Goal: Communication & Community: Answer question/provide support

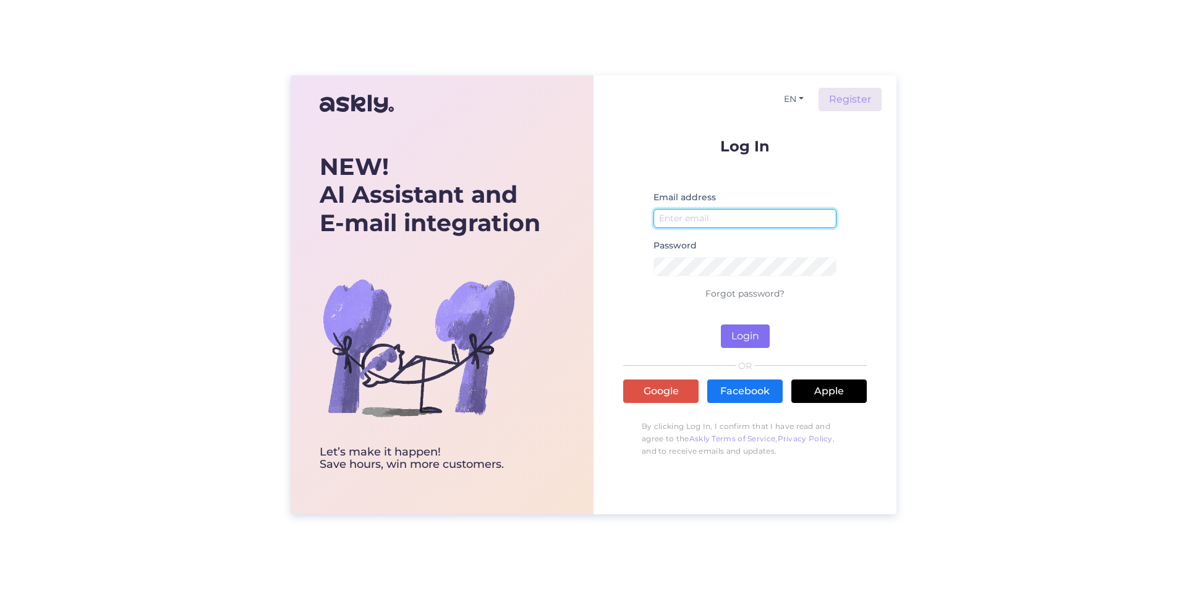
type input "[EMAIL_ADDRESS][DOMAIN_NAME]"
click at [748, 341] on button "Login" at bounding box center [745, 336] width 49 height 23
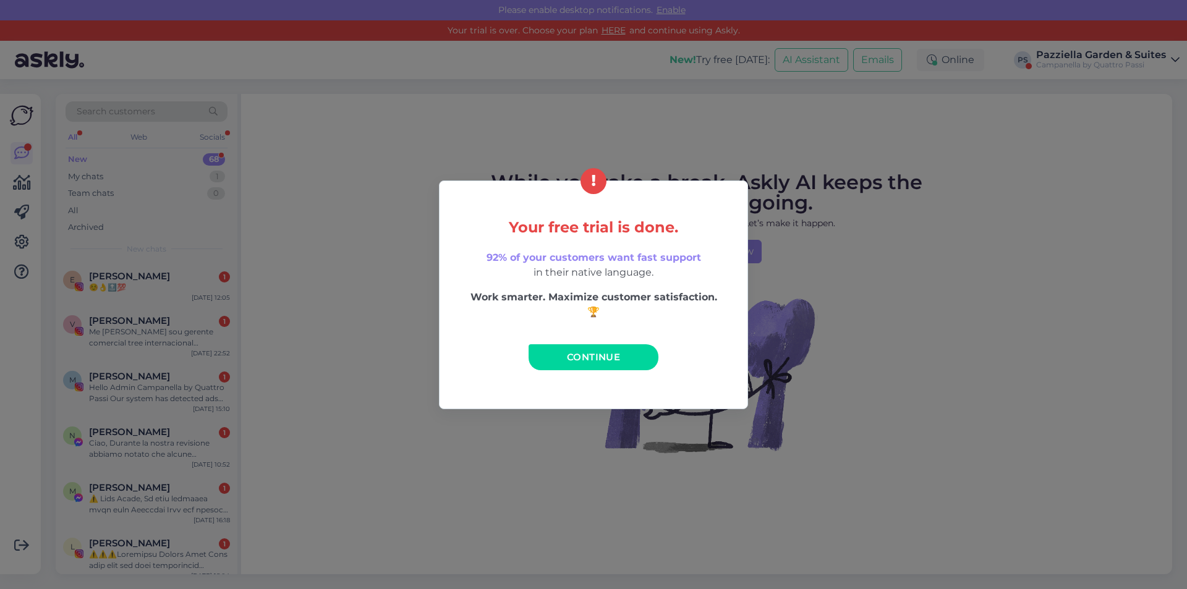
click at [561, 350] on link "Continue" at bounding box center [594, 357] width 130 height 26
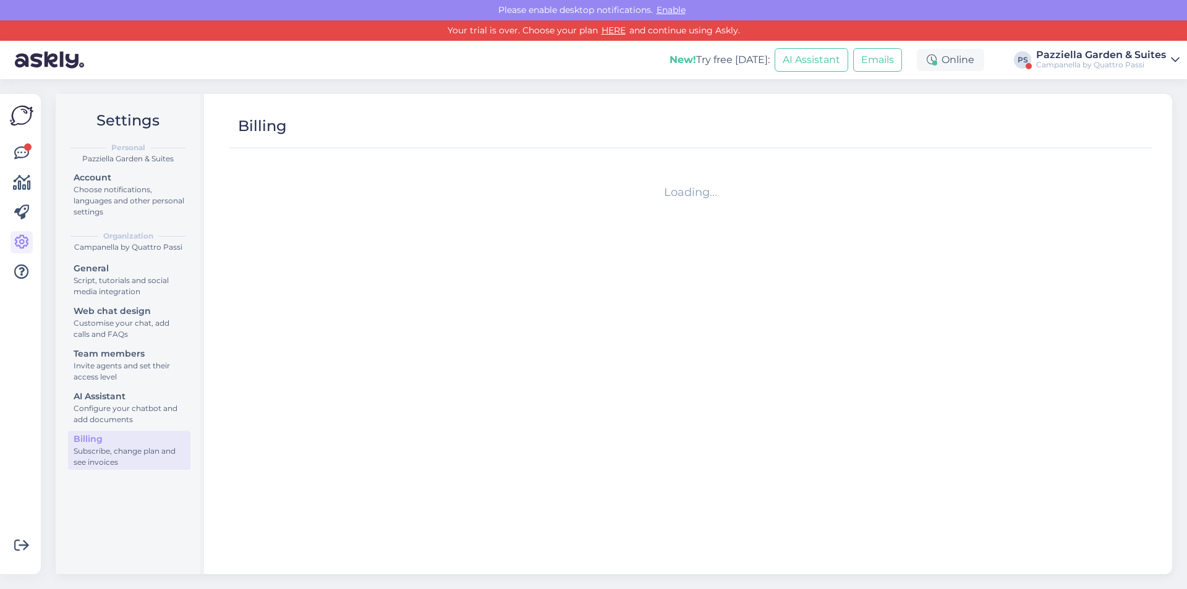
click at [1109, 55] on div "Pazziella Garden & Suites" at bounding box center [1101, 55] width 130 height 10
click at [1017, 116] on span "Pazziella Garden & Suites" at bounding box center [1048, 115] width 153 height 19
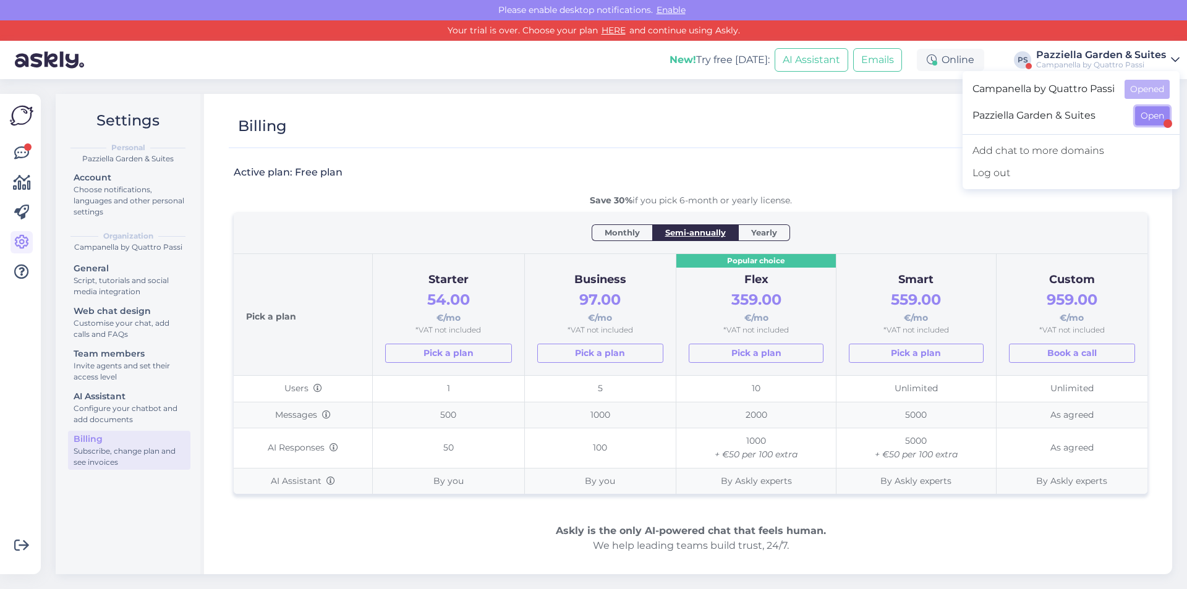
click at [1139, 122] on button "Open" at bounding box center [1152, 115] width 35 height 19
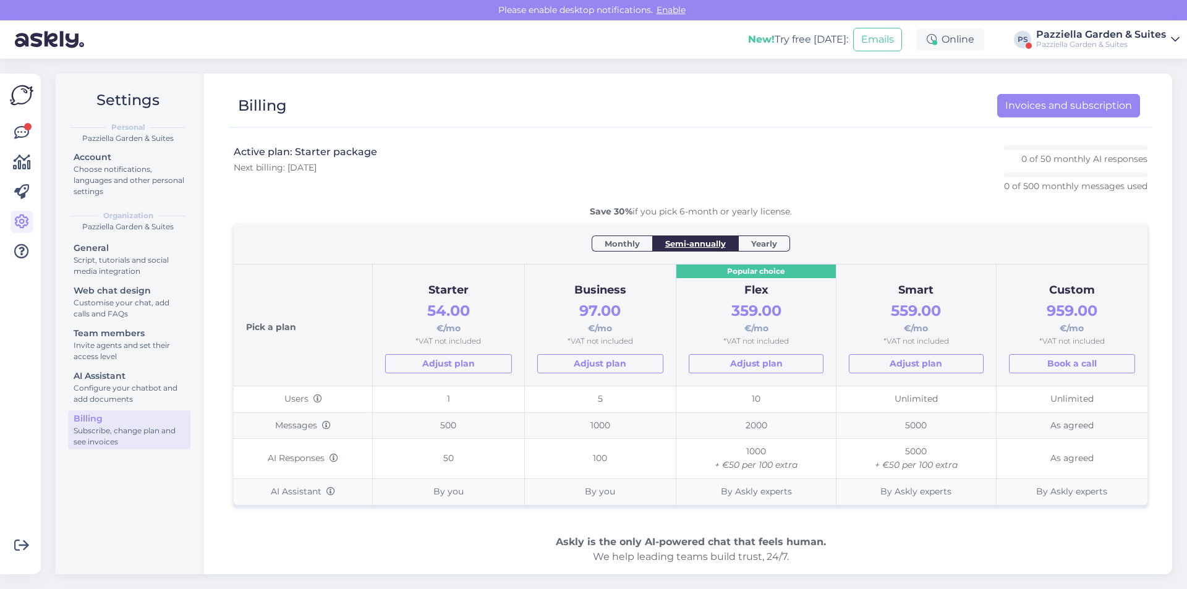
click at [1139, 46] on div "Pazziella Garden & Suites" at bounding box center [1101, 45] width 130 height 10
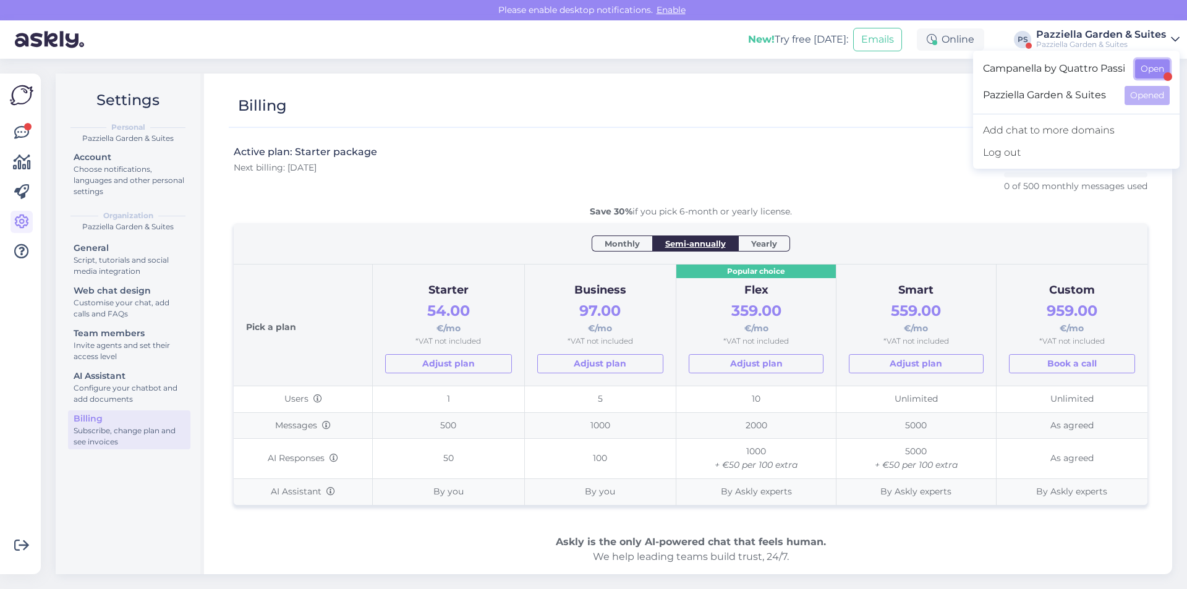
click at [1162, 67] on button "Open" at bounding box center [1152, 68] width 35 height 19
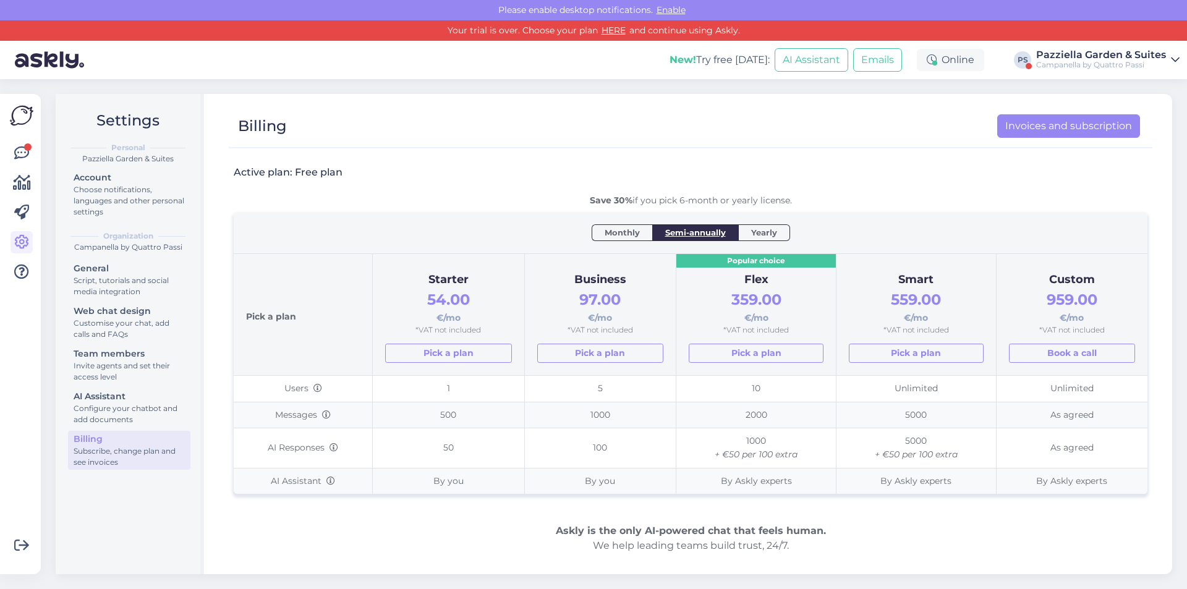
click at [1102, 59] on div "Pazziella Garden & Suites" at bounding box center [1101, 55] width 130 height 10
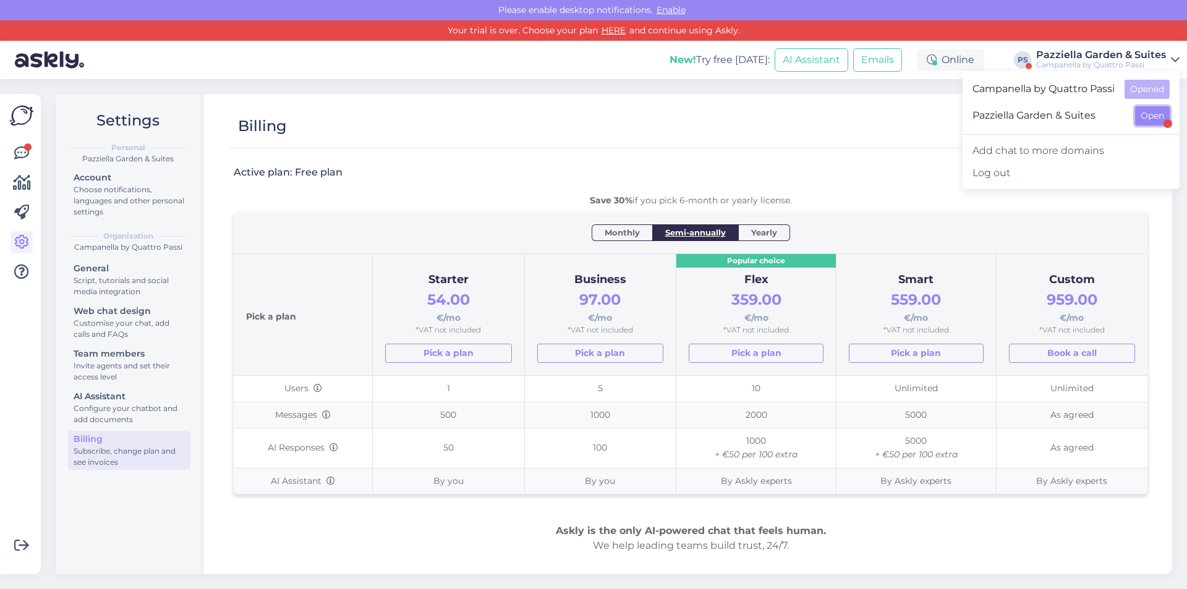
click at [1151, 119] on button "Open" at bounding box center [1152, 115] width 35 height 19
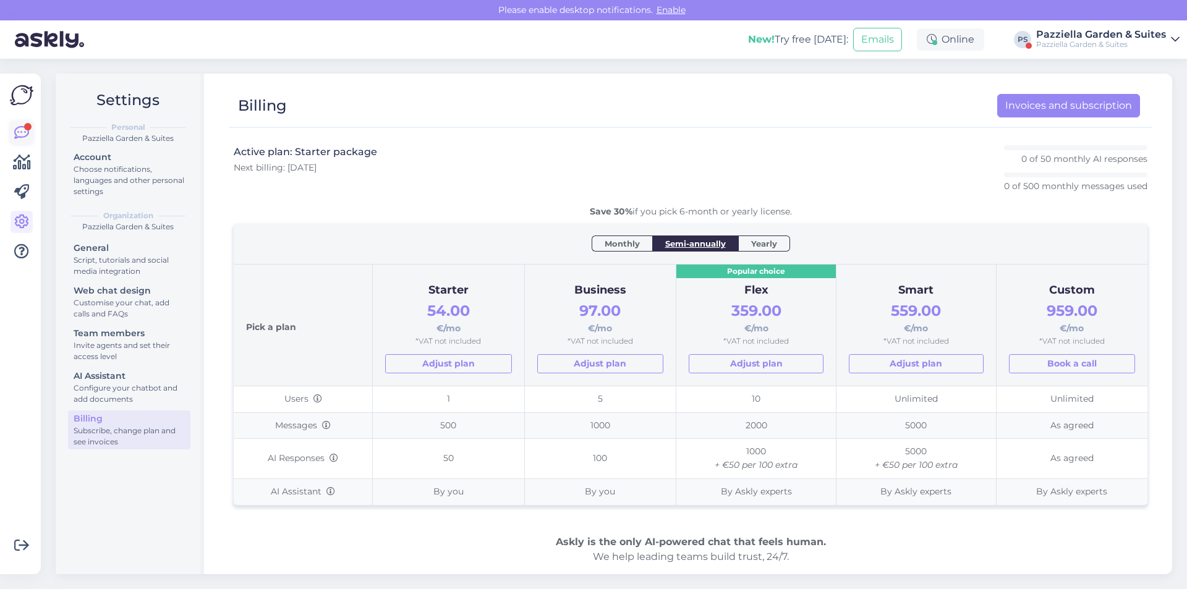
click at [19, 136] on icon at bounding box center [21, 133] width 15 height 15
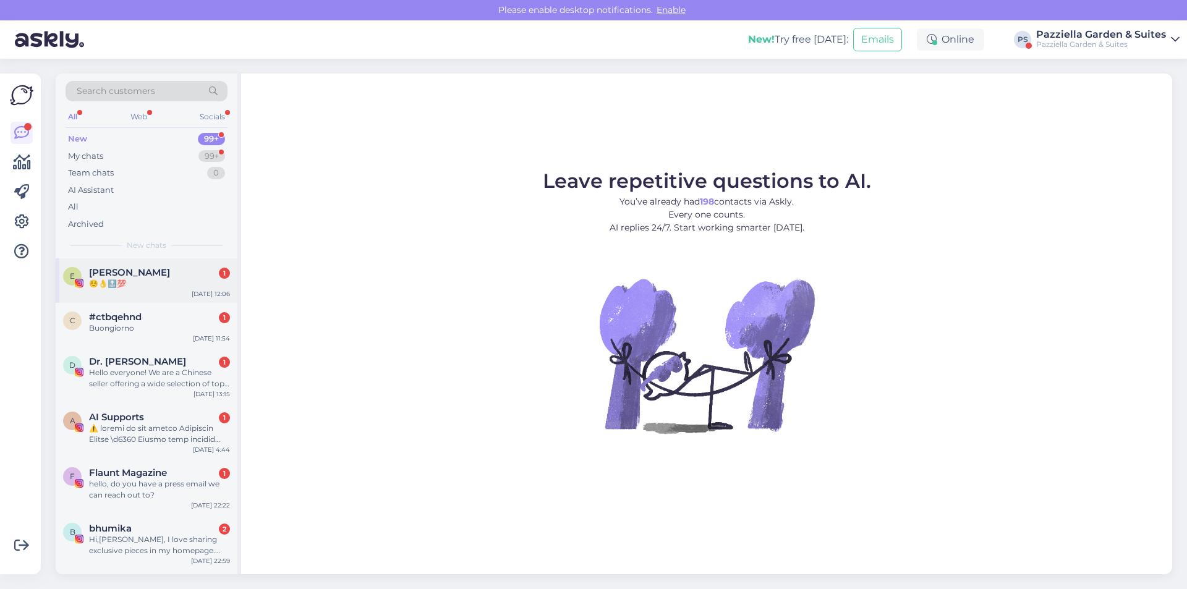
click at [142, 268] on span "[PERSON_NAME]" at bounding box center [129, 272] width 81 height 11
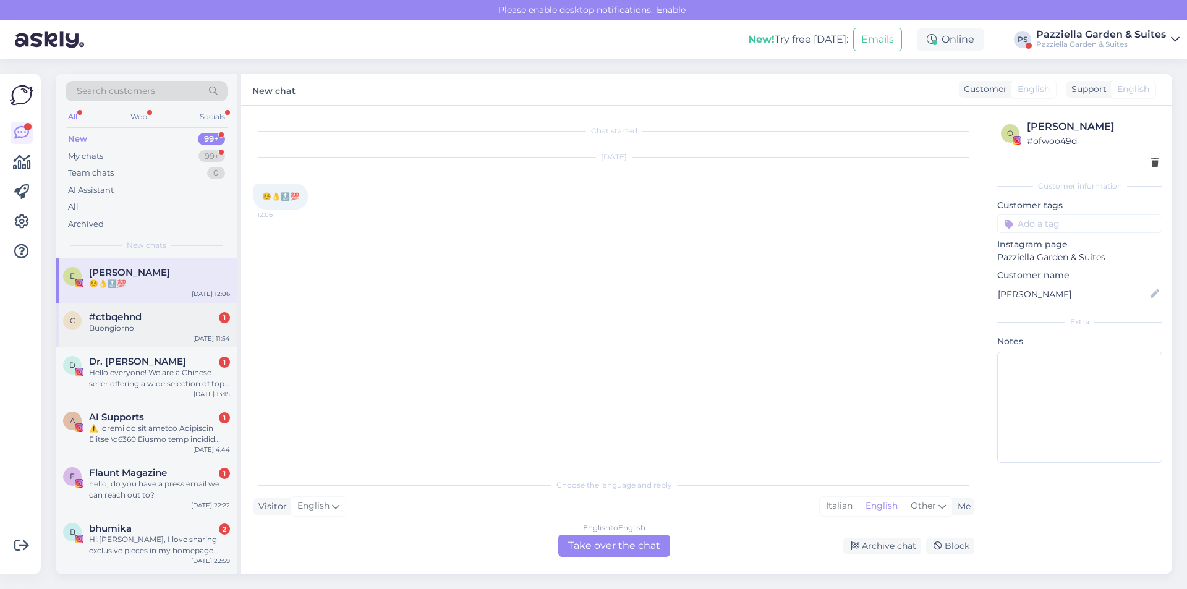
click at [140, 341] on div "c #ctbqehnd 1 Buongiorno [DATE] 11:54" at bounding box center [147, 325] width 182 height 45
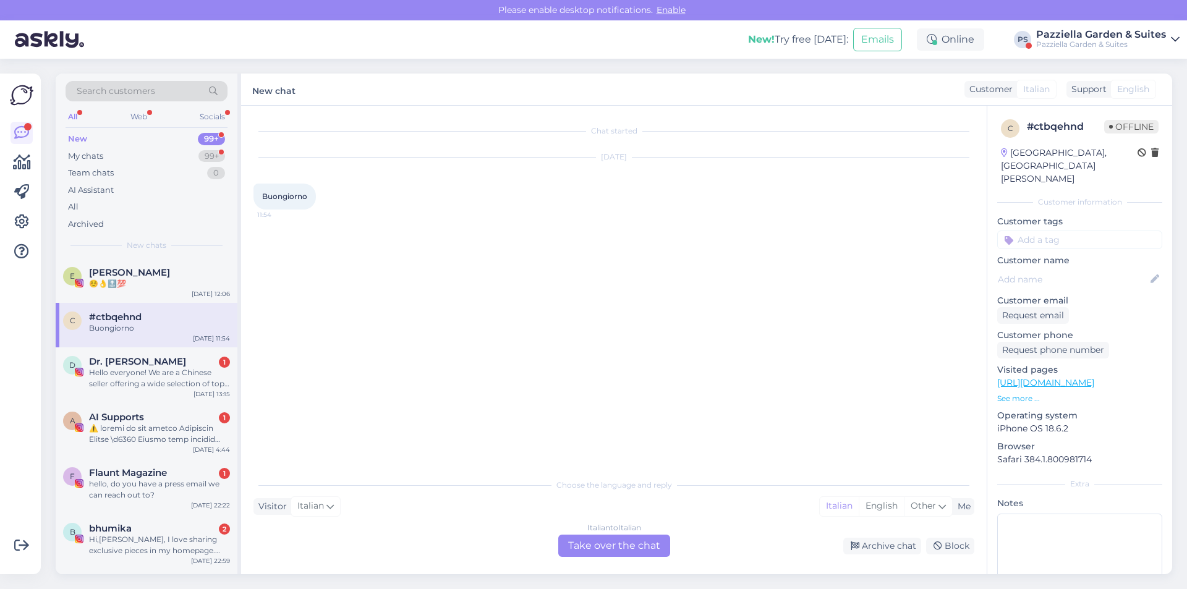
click at [660, 495] on div "Choose the language and reply Visitor Italian Me Italian English Other Italian …" at bounding box center [613, 514] width 721 height 85
click at [607, 534] on div "Choose the language and reply Visitor Italian Me Italian English Other Italian …" at bounding box center [613, 514] width 721 height 85
click at [602, 543] on div "Italian to Italian Take over the chat" at bounding box center [614, 546] width 112 height 22
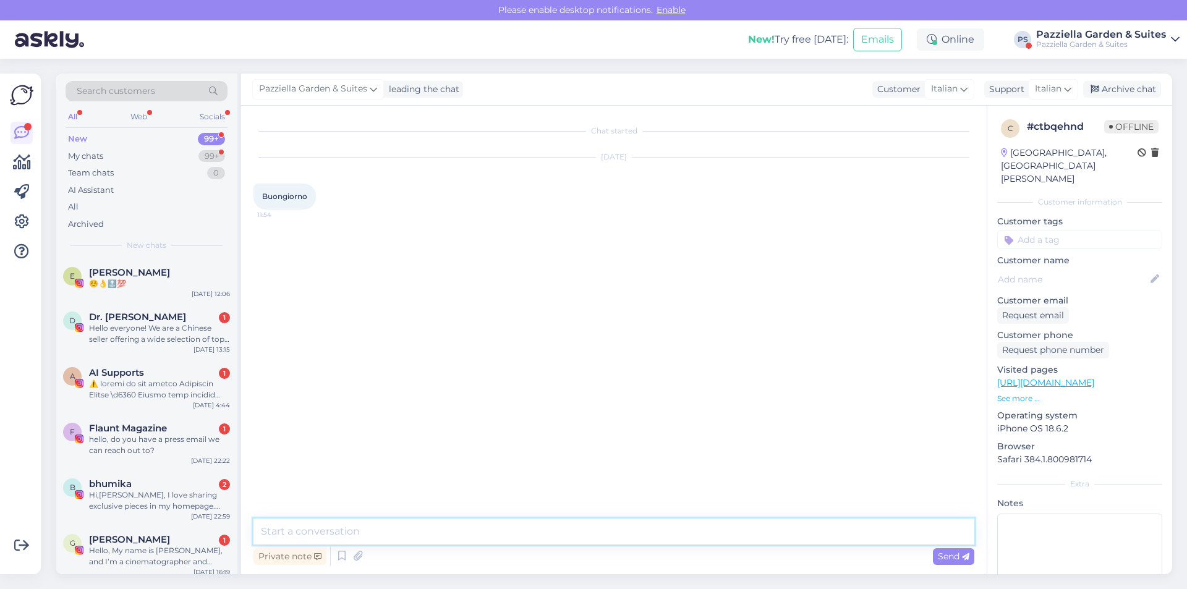
click at [323, 524] on textarea at bounding box center [613, 532] width 721 height 26
type textarea "Buongiorno dal Pazziella Garden & Suites."
click at [322, 534] on textarea "Come possiao assisterla?" at bounding box center [613, 532] width 721 height 26
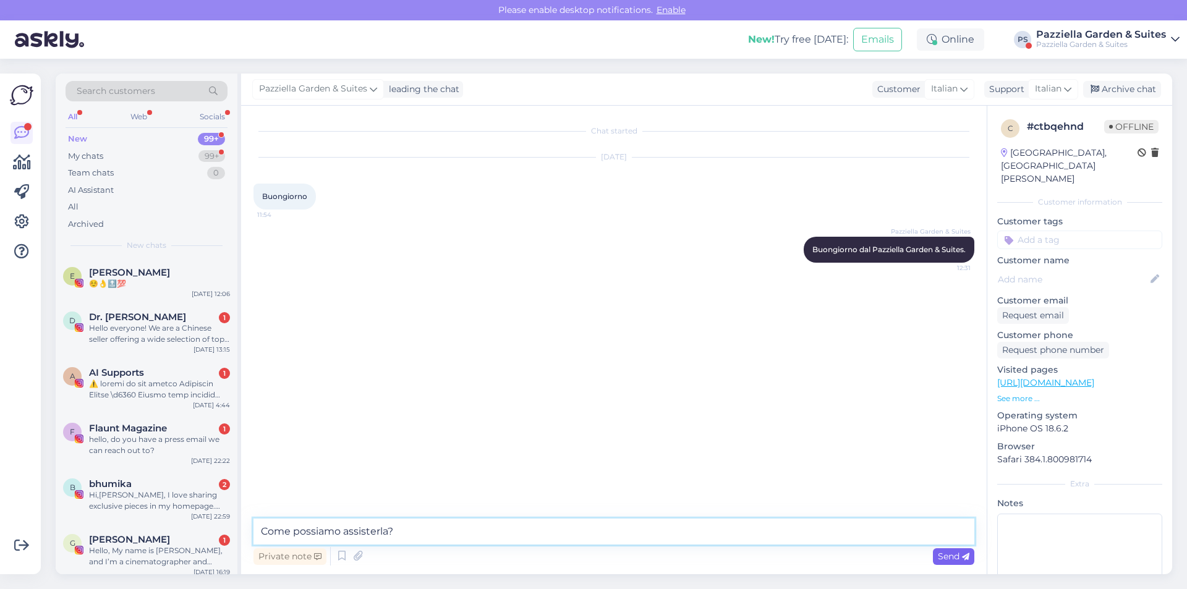
type textarea "Come possiamo assisterla?"
click at [933, 551] on div "Send" at bounding box center [953, 556] width 41 height 17
click at [129, 321] on span "Dr. [PERSON_NAME]" at bounding box center [137, 317] width 97 height 11
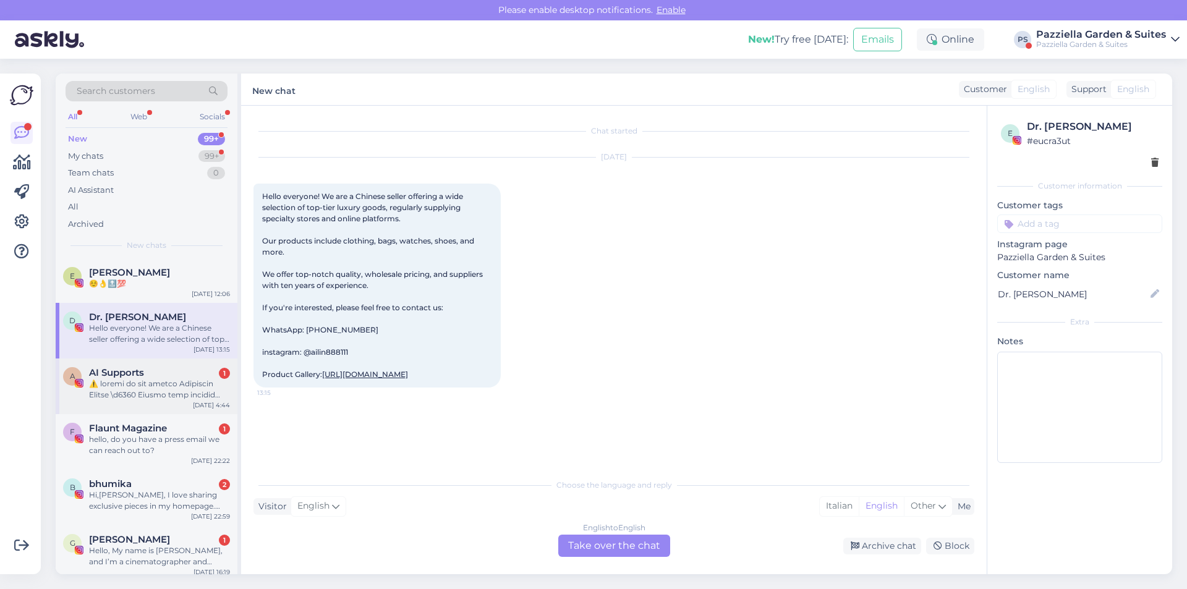
click at [130, 367] on div "A AI Supports 1 [DATE] 4:44" at bounding box center [147, 387] width 182 height 56
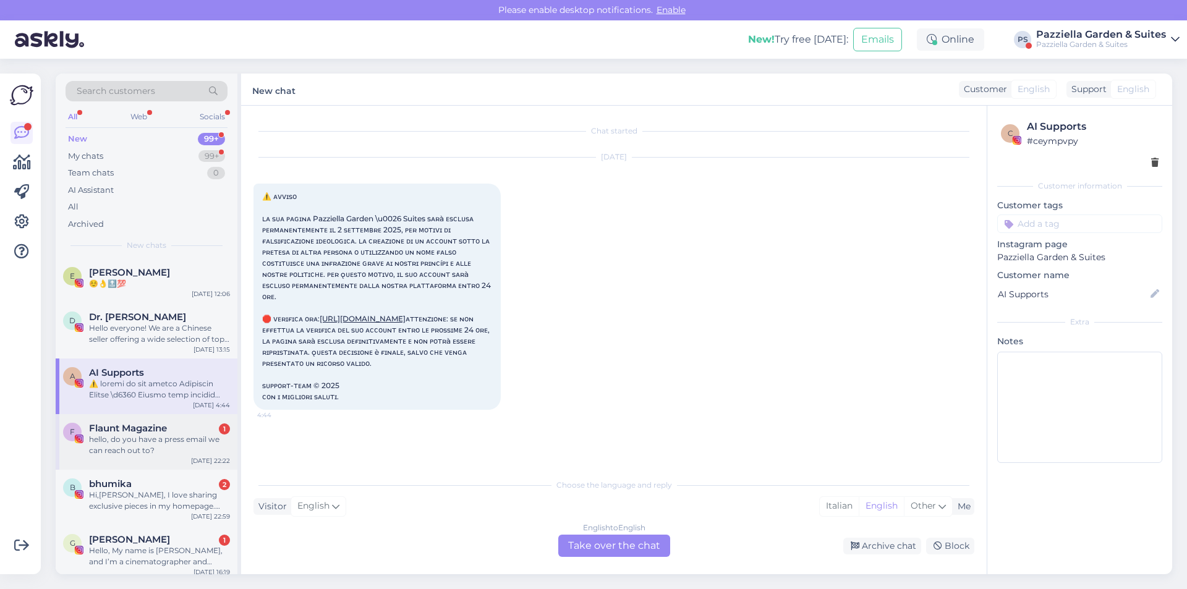
click at [130, 438] on div "hello, do you have a press email we can reach out to?" at bounding box center [159, 445] width 141 height 22
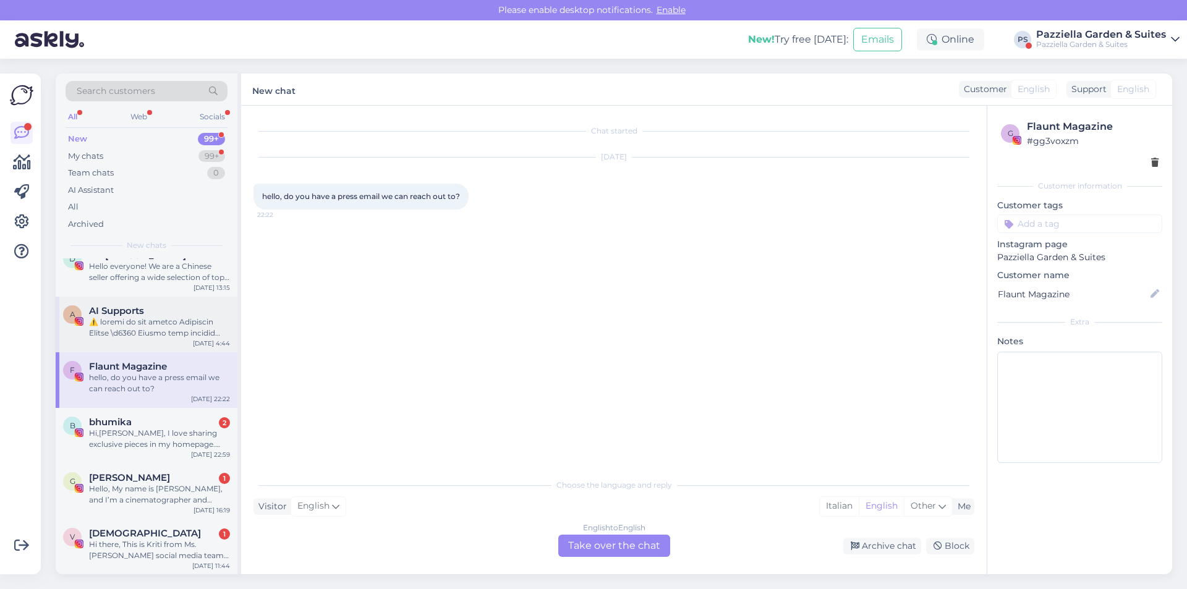
scroll to position [124, 0]
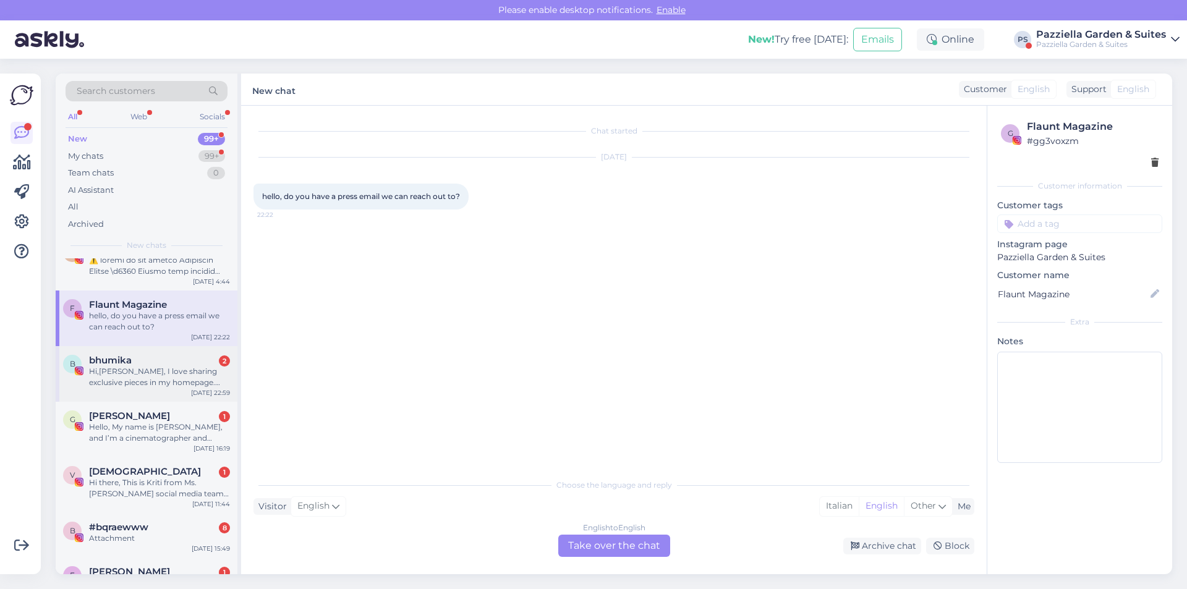
click at [130, 381] on div "Hi,[PERSON_NAME], I love sharing exclusive pieces in my homepage. You can see i…" at bounding box center [159, 377] width 141 height 22
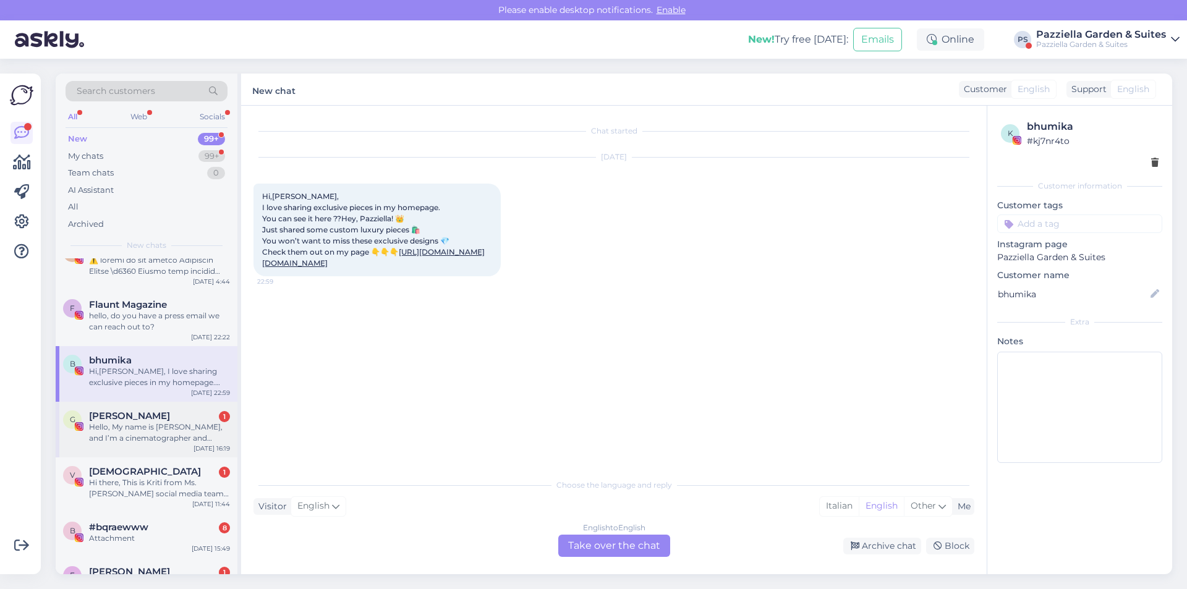
click at [135, 432] on div "Hello, My name is [PERSON_NAME], and I’m a cinematographer and photographer. I …" at bounding box center [159, 433] width 141 height 22
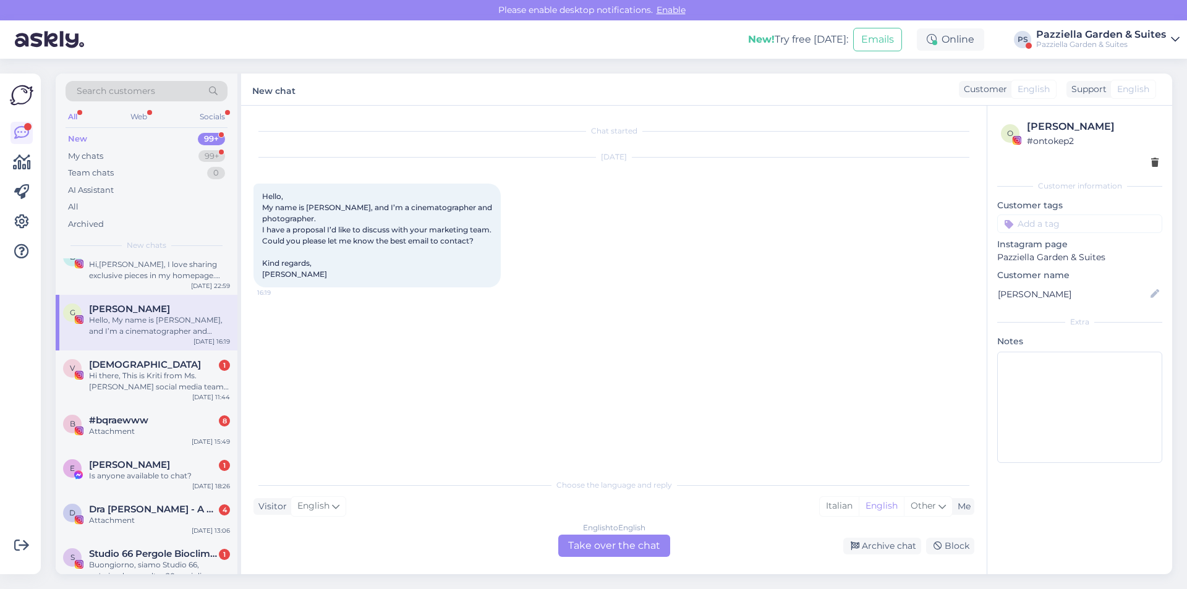
scroll to position [247, 0]
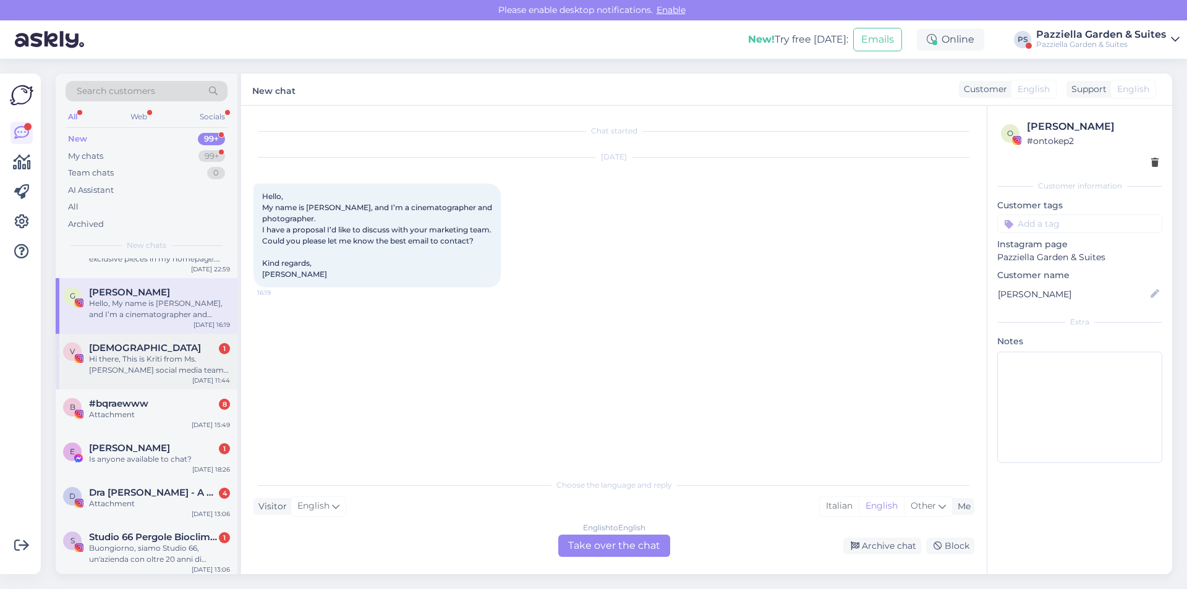
click at [132, 381] on div "V [DEMOGRAPHIC_DATA] 1 Hi there, This is Kriti from Ms. [PERSON_NAME] social me…" at bounding box center [147, 362] width 182 height 56
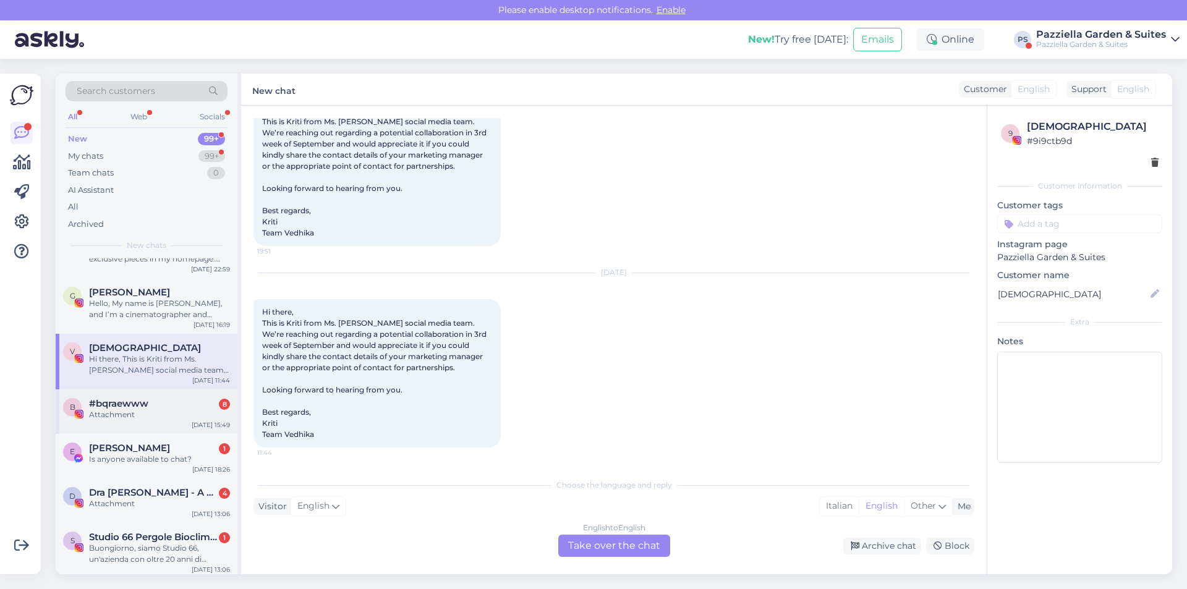
click at [132, 408] on span "#bqraewww" at bounding box center [118, 403] width 59 height 11
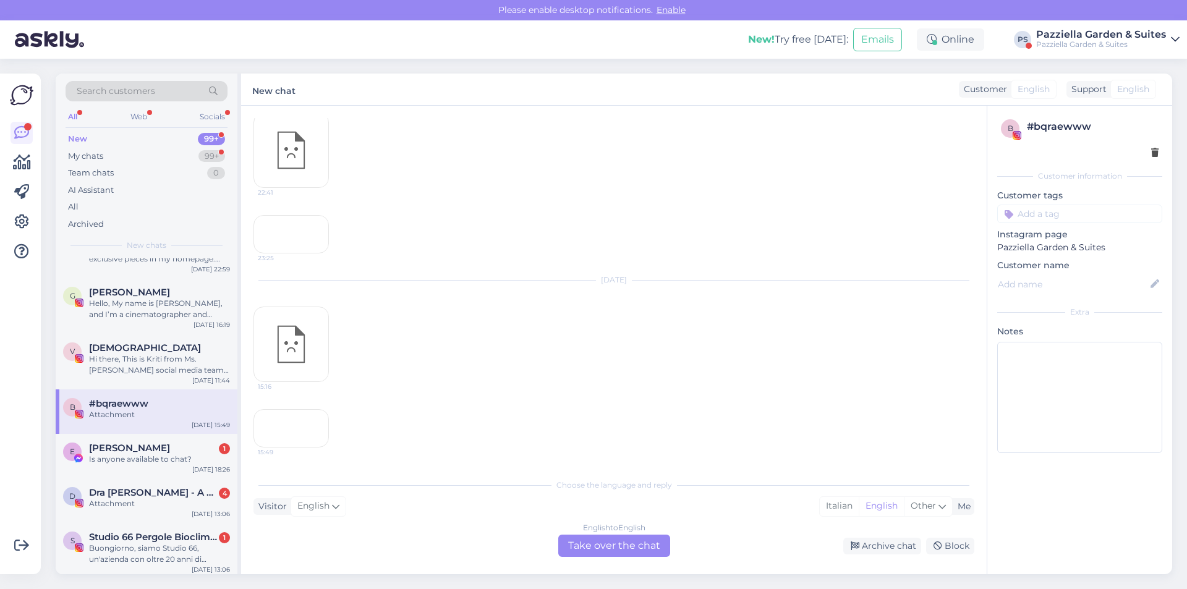
scroll to position [1199, 0]
click at [278, 425] on div "15:49" at bounding box center [290, 409] width 75 height 75
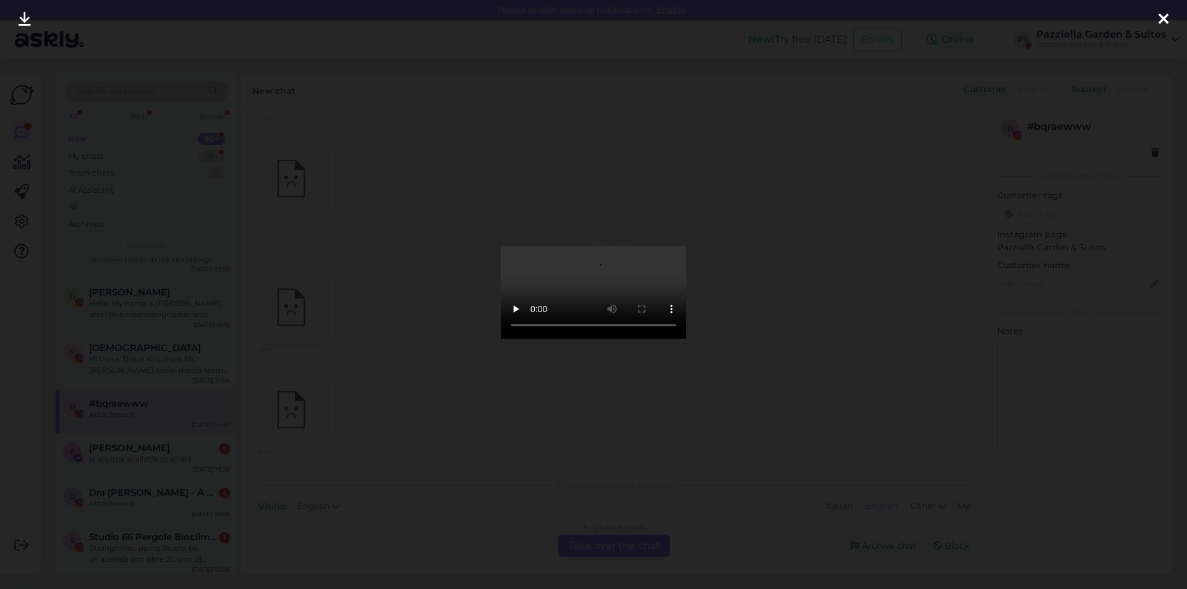
click at [537, 192] on div at bounding box center [593, 294] width 1187 height 589
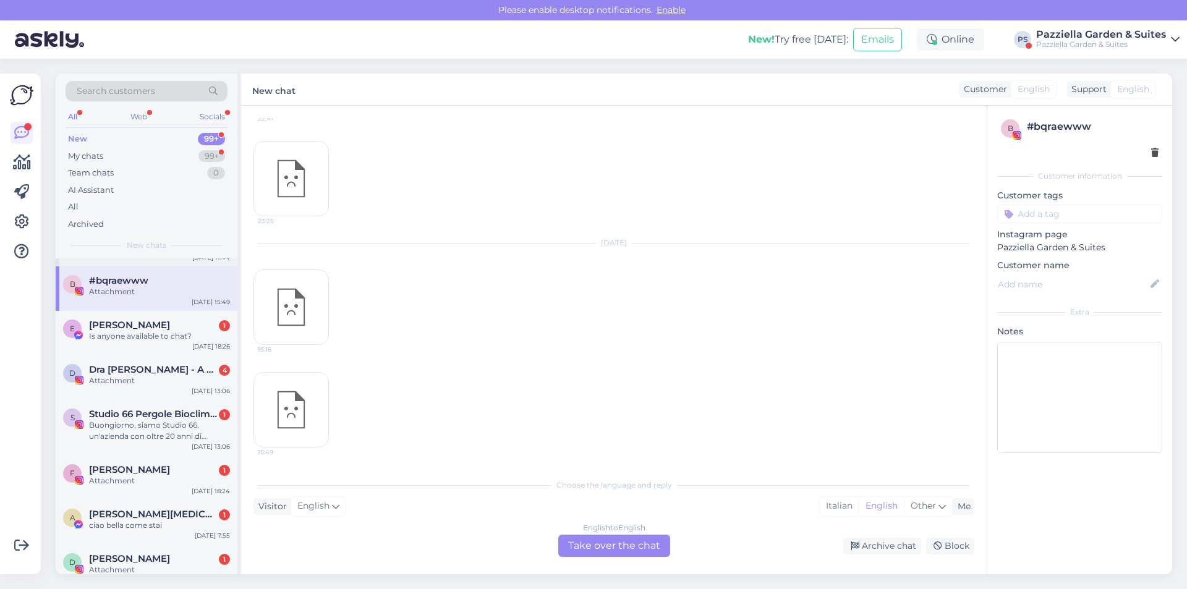
scroll to position [371, 0]
click at [129, 328] on span "[PERSON_NAME]" at bounding box center [129, 324] width 81 height 11
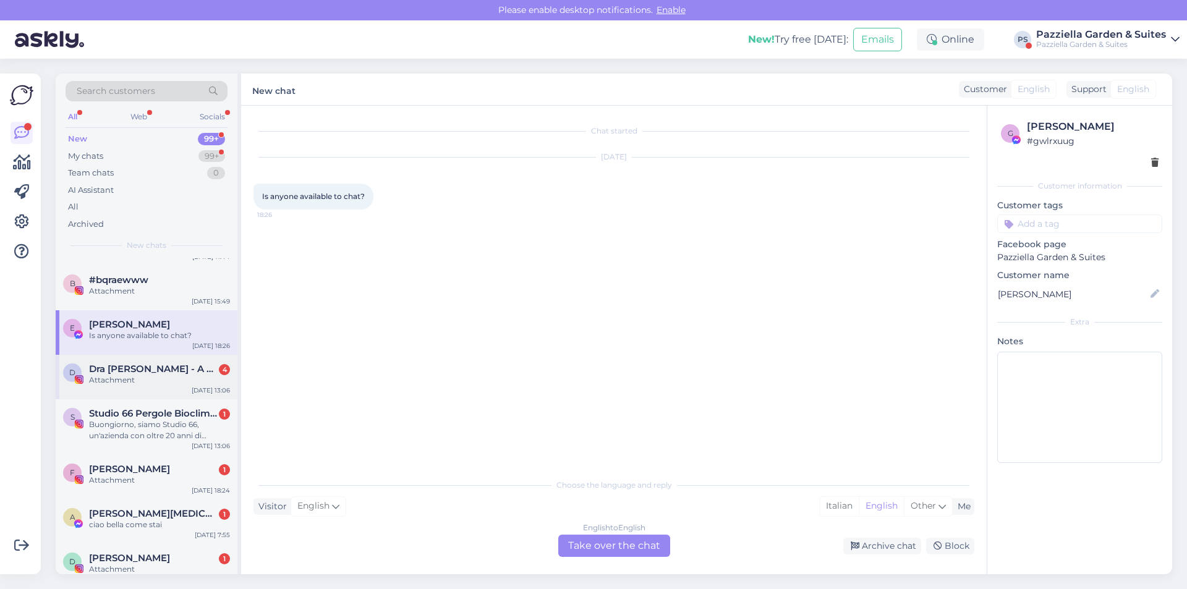
scroll to position [433, 0]
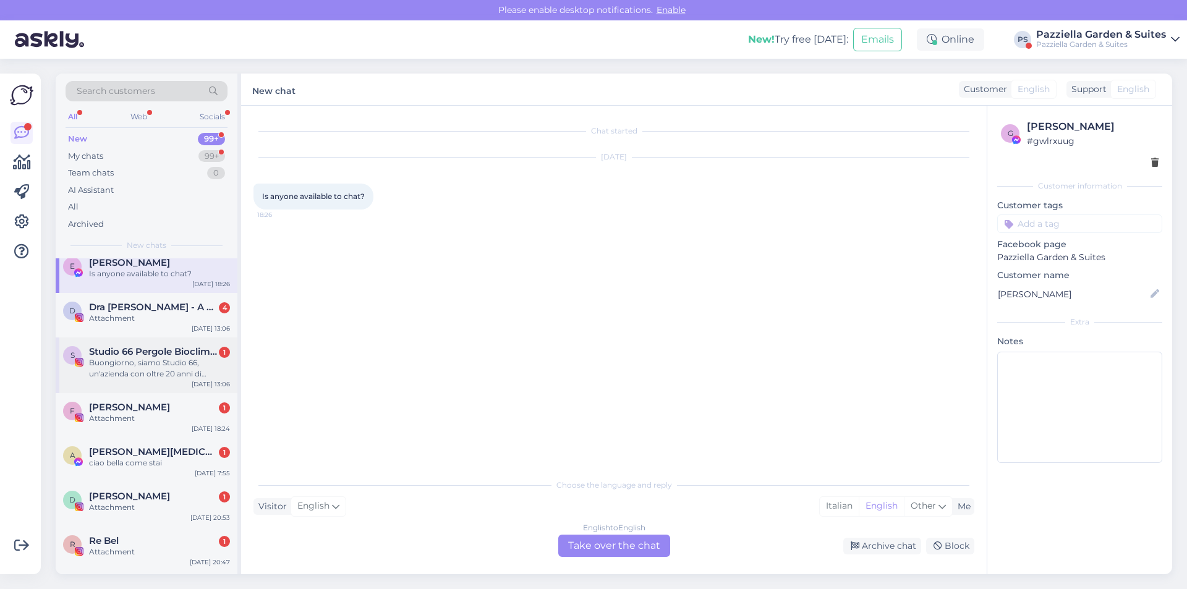
click at [142, 362] on div "Buongiorno, siamo Studio 66, un'azienda con oltre 20 anni di esperienza nella p…" at bounding box center [159, 368] width 141 height 22
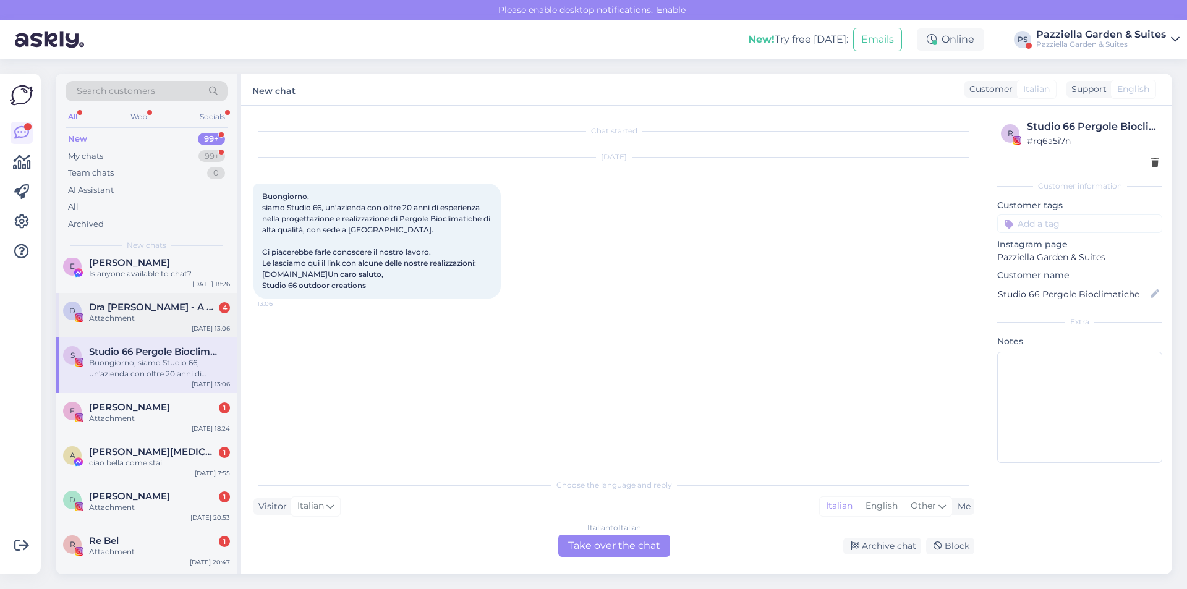
click at [151, 320] on div "Attachment" at bounding box center [159, 318] width 141 height 11
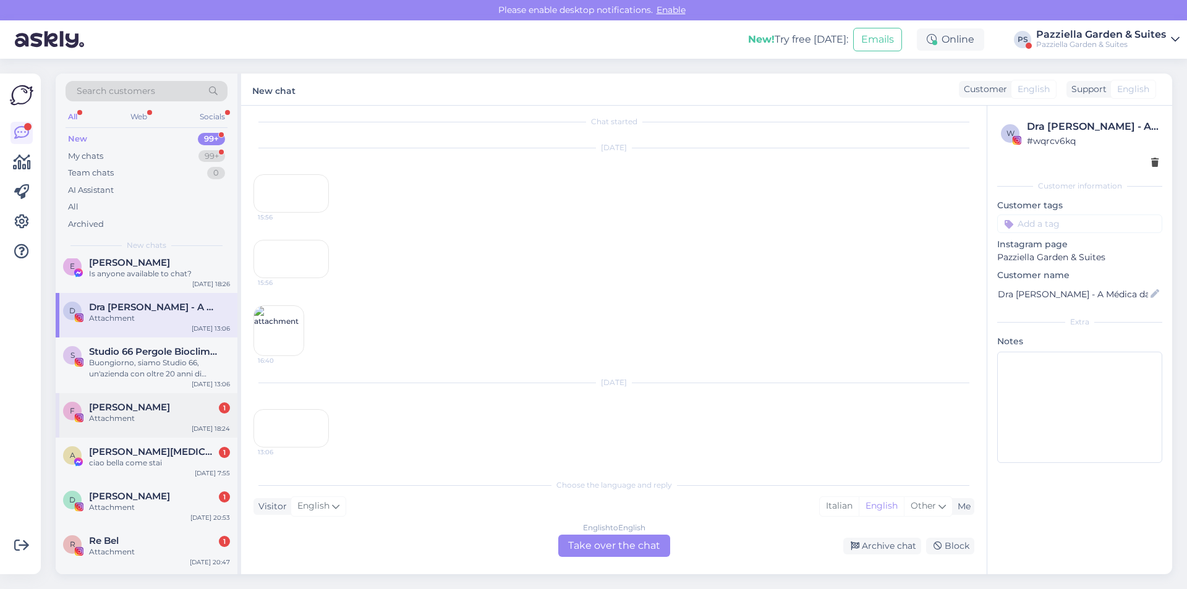
scroll to position [121, 0]
click at [87, 155] on div "My chats" at bounding box center [85, 156] width 35 height 12
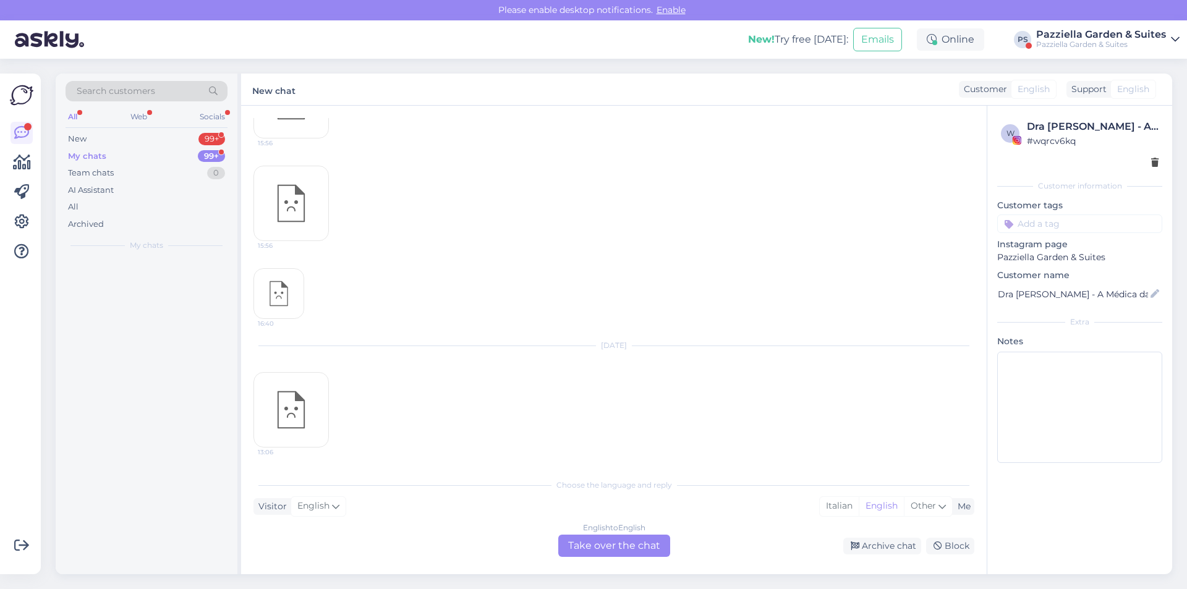
scroll to position [0, 0]
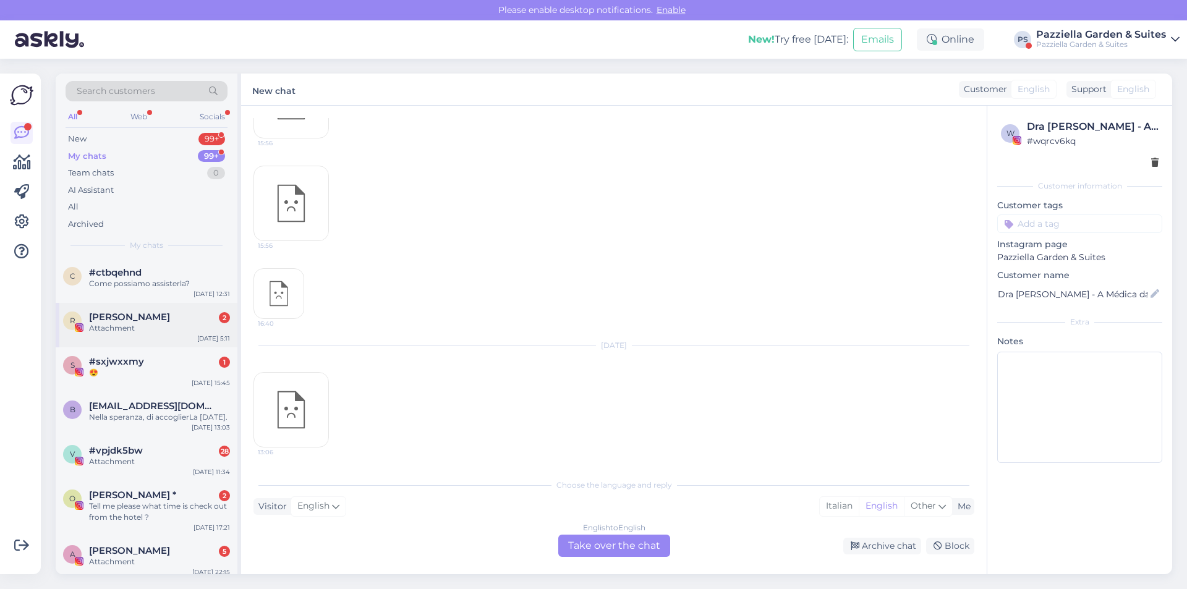
click at [153, 314] on span "[PERSON_NAME]" at bounding box center [129, 317] width 81 height 11
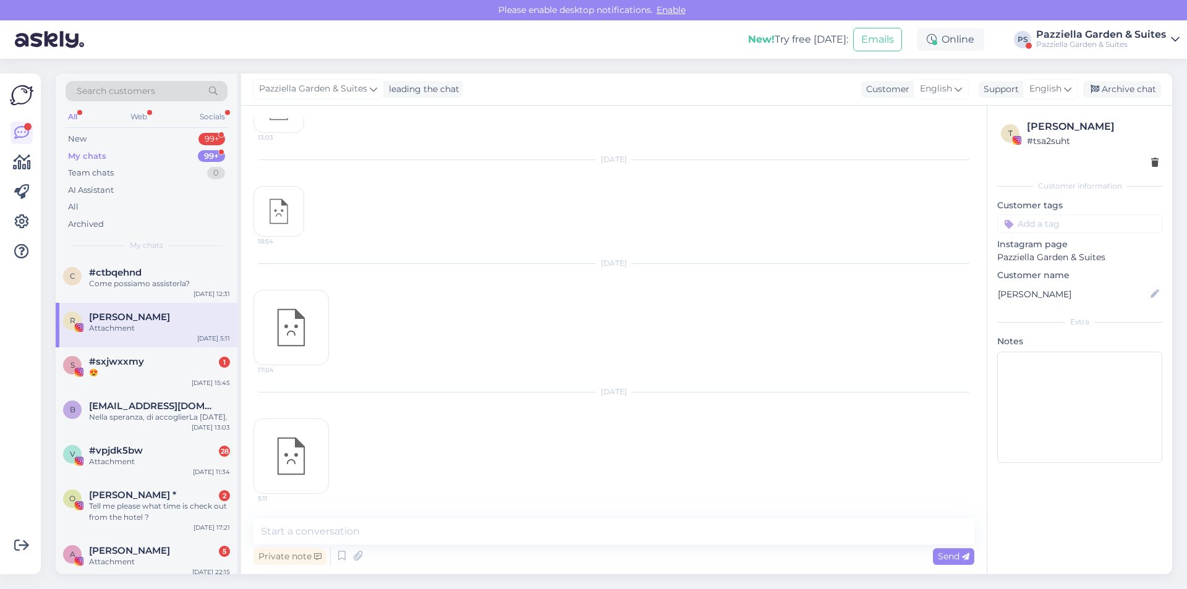
scroll to position [62, 0]
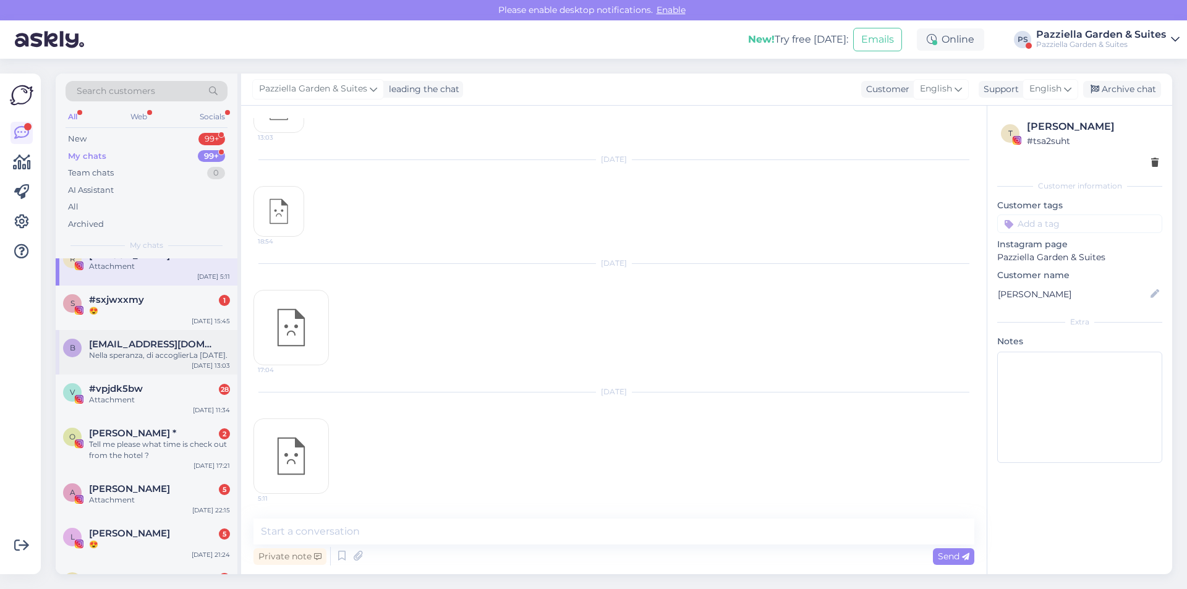
click at [154, 355] on div "Nella speranza, di accoglierLa [DATE]." at bounding box center [159, 355] width 141 height 11
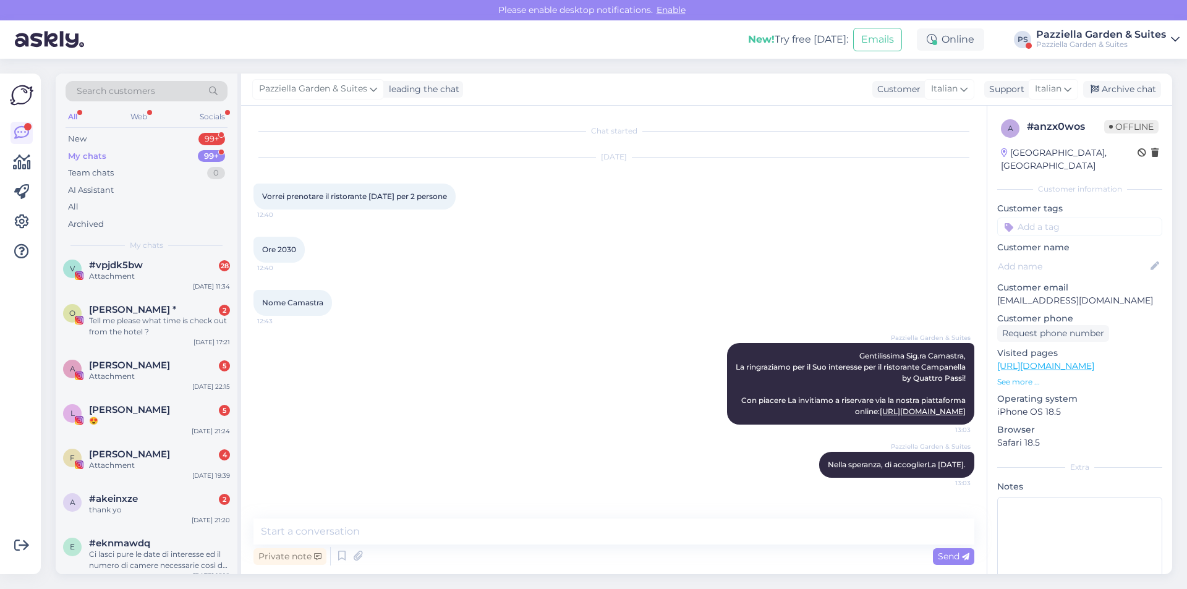
scroll to position [247, 0]
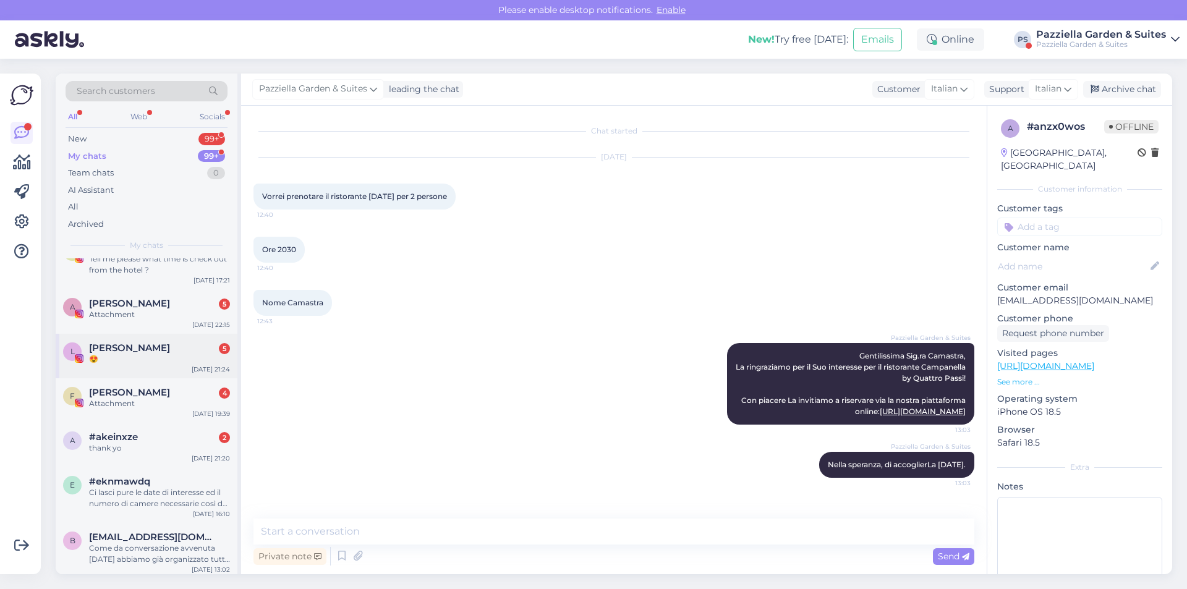
click at [125, 354] on span "[PERSON_NAME]" at bounding box center [129, 347] width 81 height 11
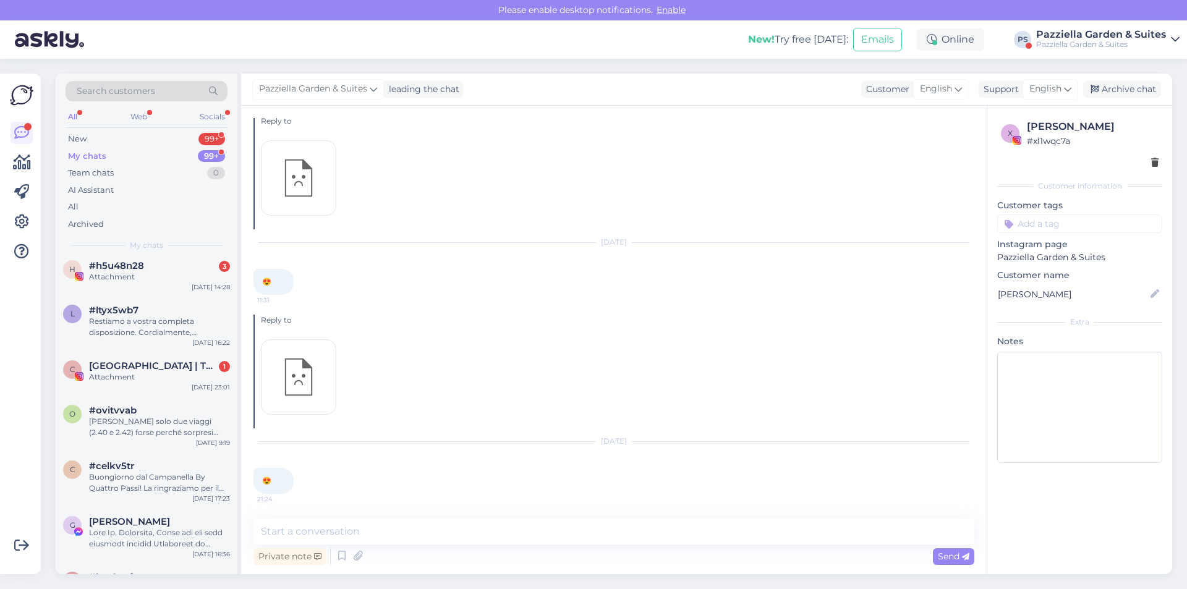
scroll to position [680, 0]
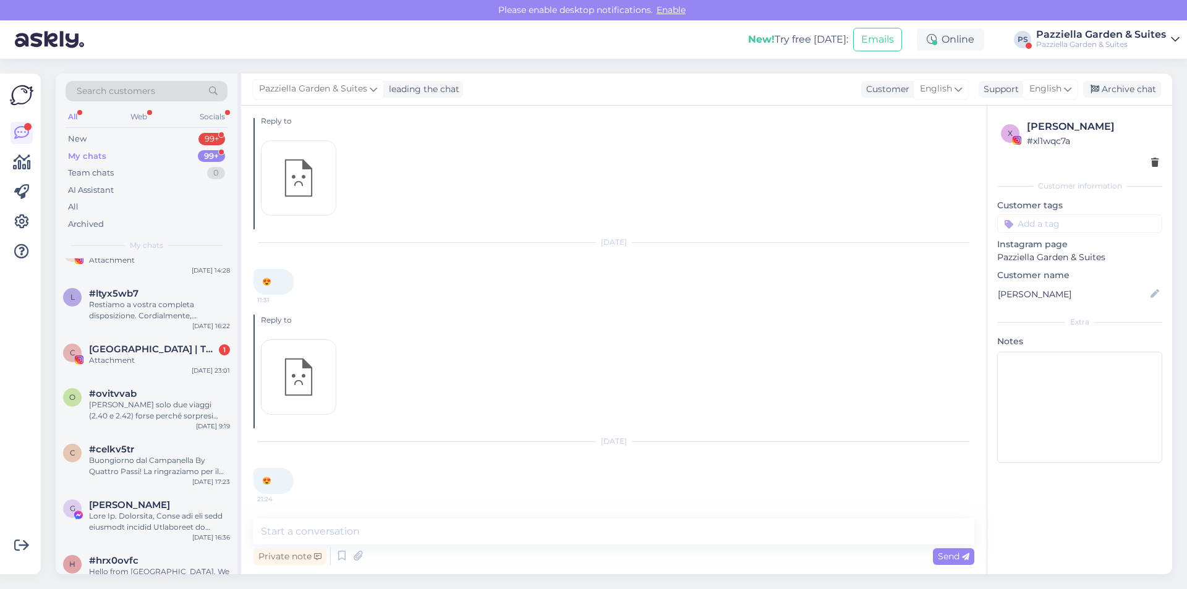
click at [124, 121] on div "All Web Socials" at bounding box center [147, 118] width 162 height 19
click at [141, 113] on div "Web" at bounding box center [139, 117] width 22 height 16
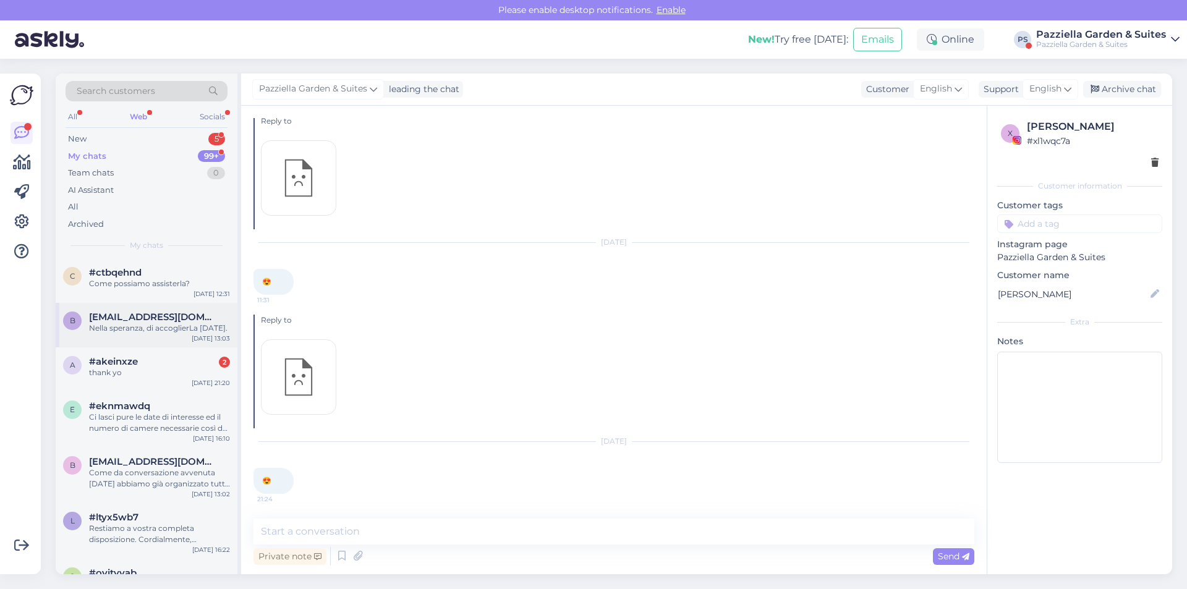
click at [135, 313] on span "[EMAIL_ADDRESS][DOMAIN_NAME]" at bounding box center [153, 317] width 129 height 11
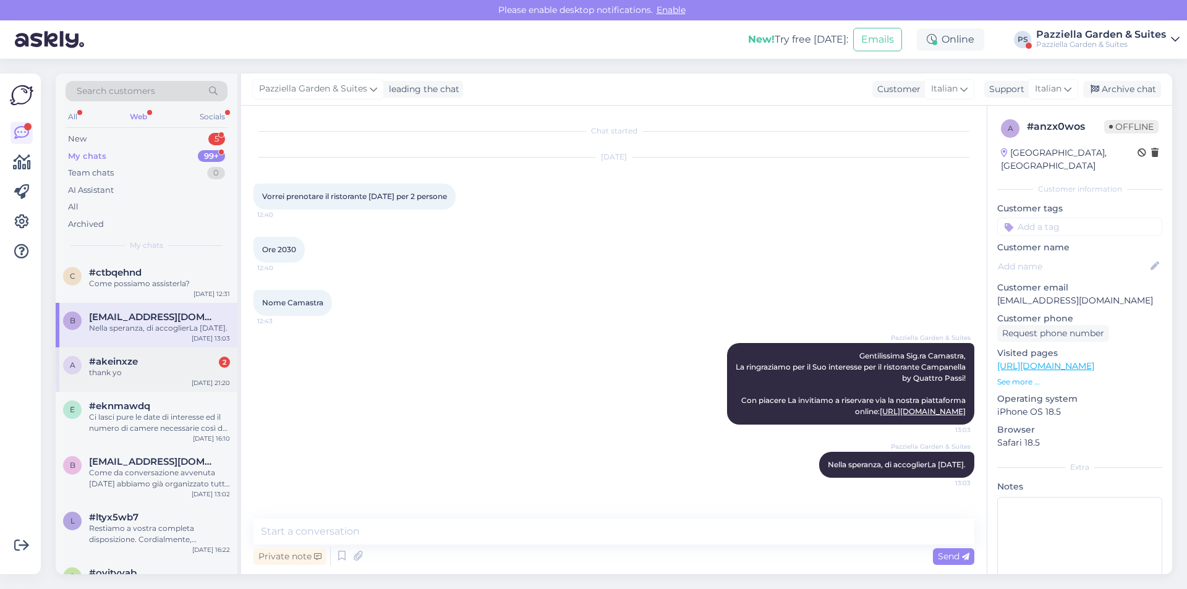
click at [142, 367] on div "#akeinxze 2" at bounding box center [159, 361] width 141 height 11
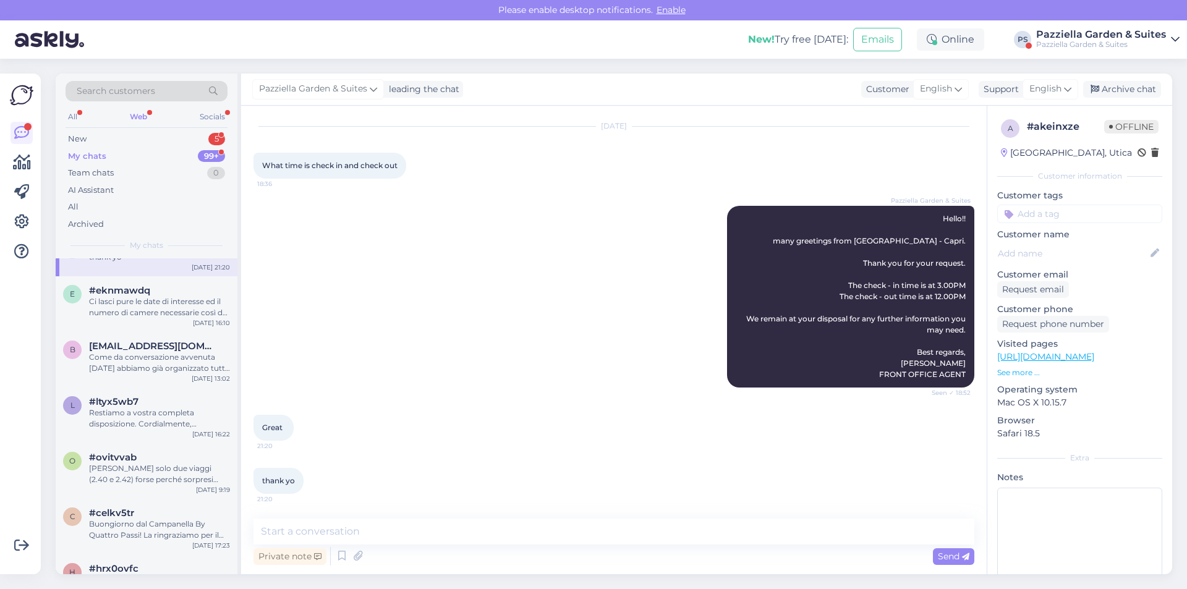
scroll to position [124, 0]
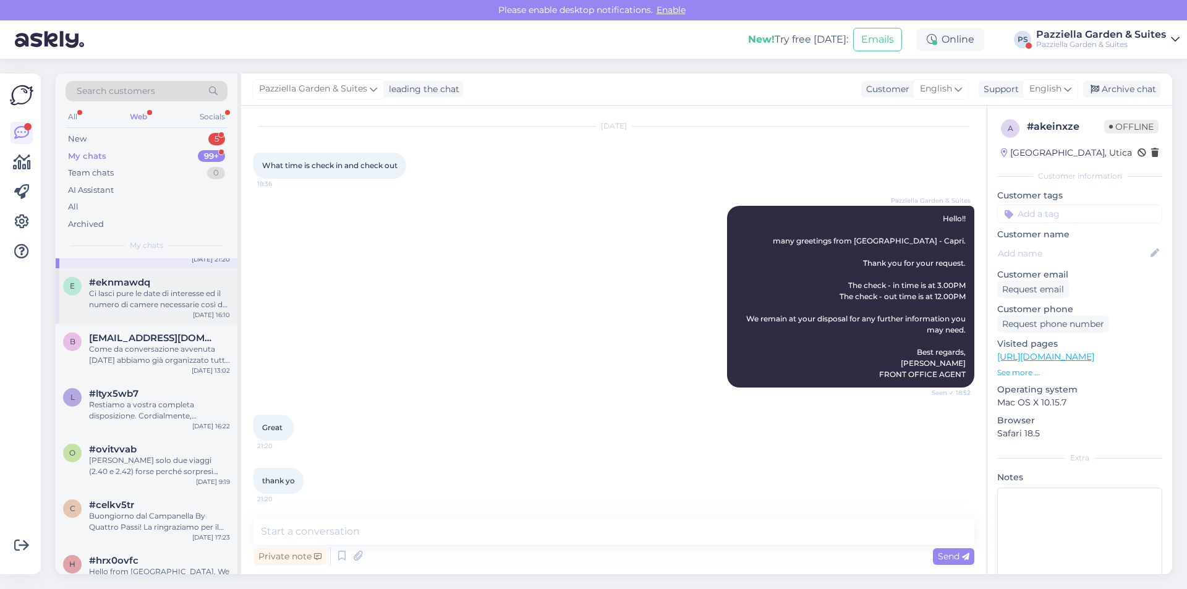
click at [171, 307] on div "Ci lasci pure le date di interesse ed il numero di camere necessarie così da po…" at bounding box center [159, 299] width 141 height 22
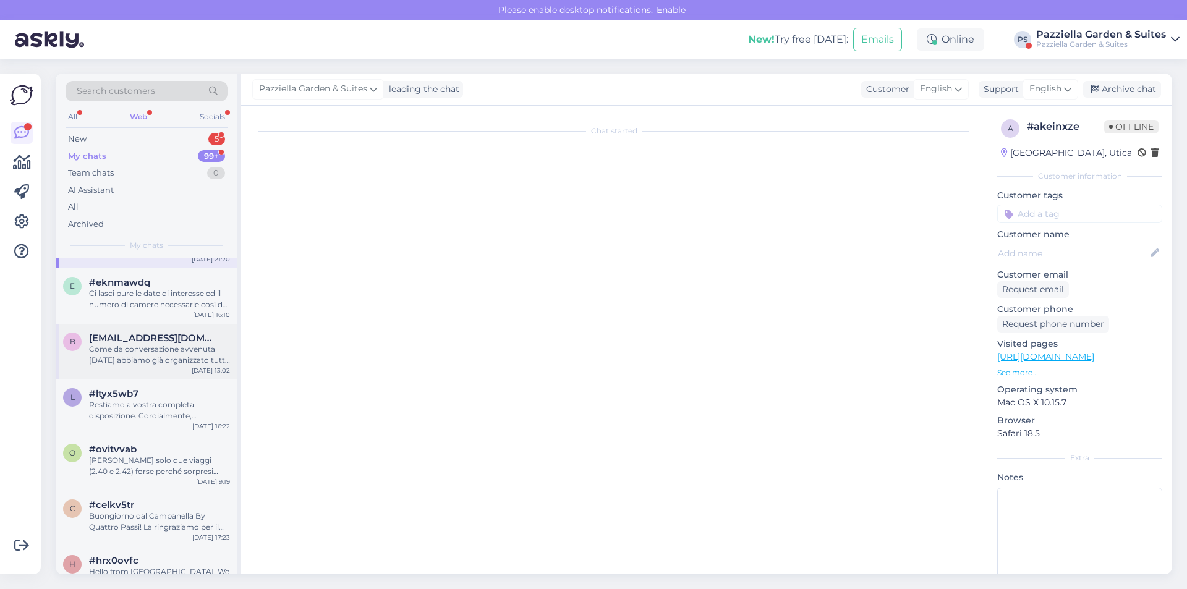
scroll to position [0, 0]
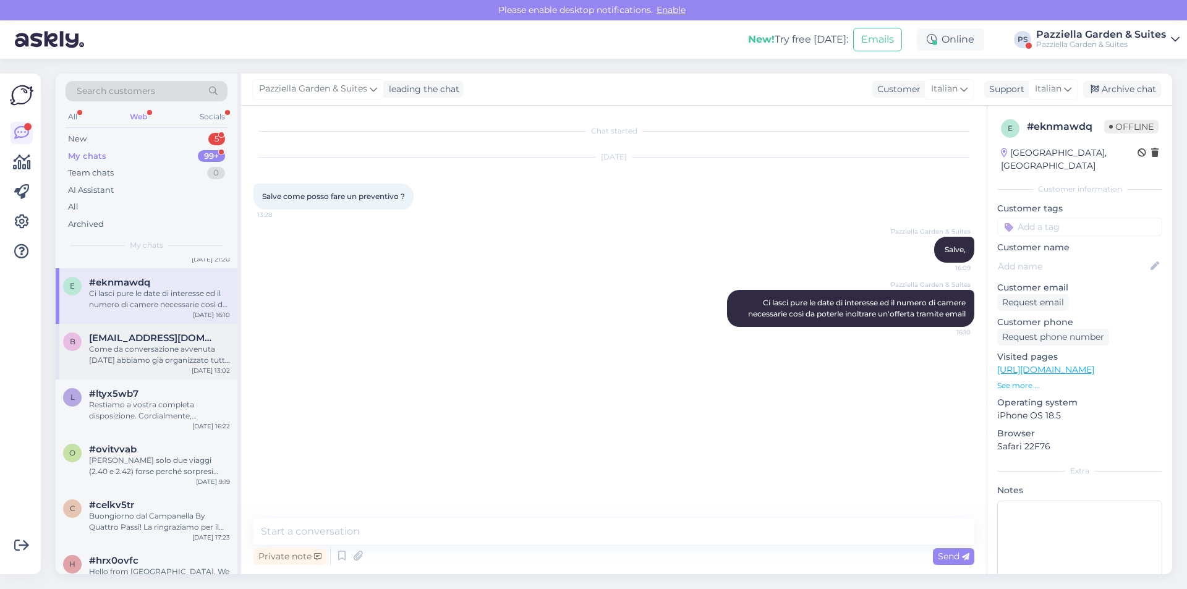
click at [138, 344] on span "[EMAIL_ADDRESS][DOMAIN_NAME]" at bounding box center [153, 338] width 129 height 11
